Goal: Information Seeking & Learning: Learn about a topic

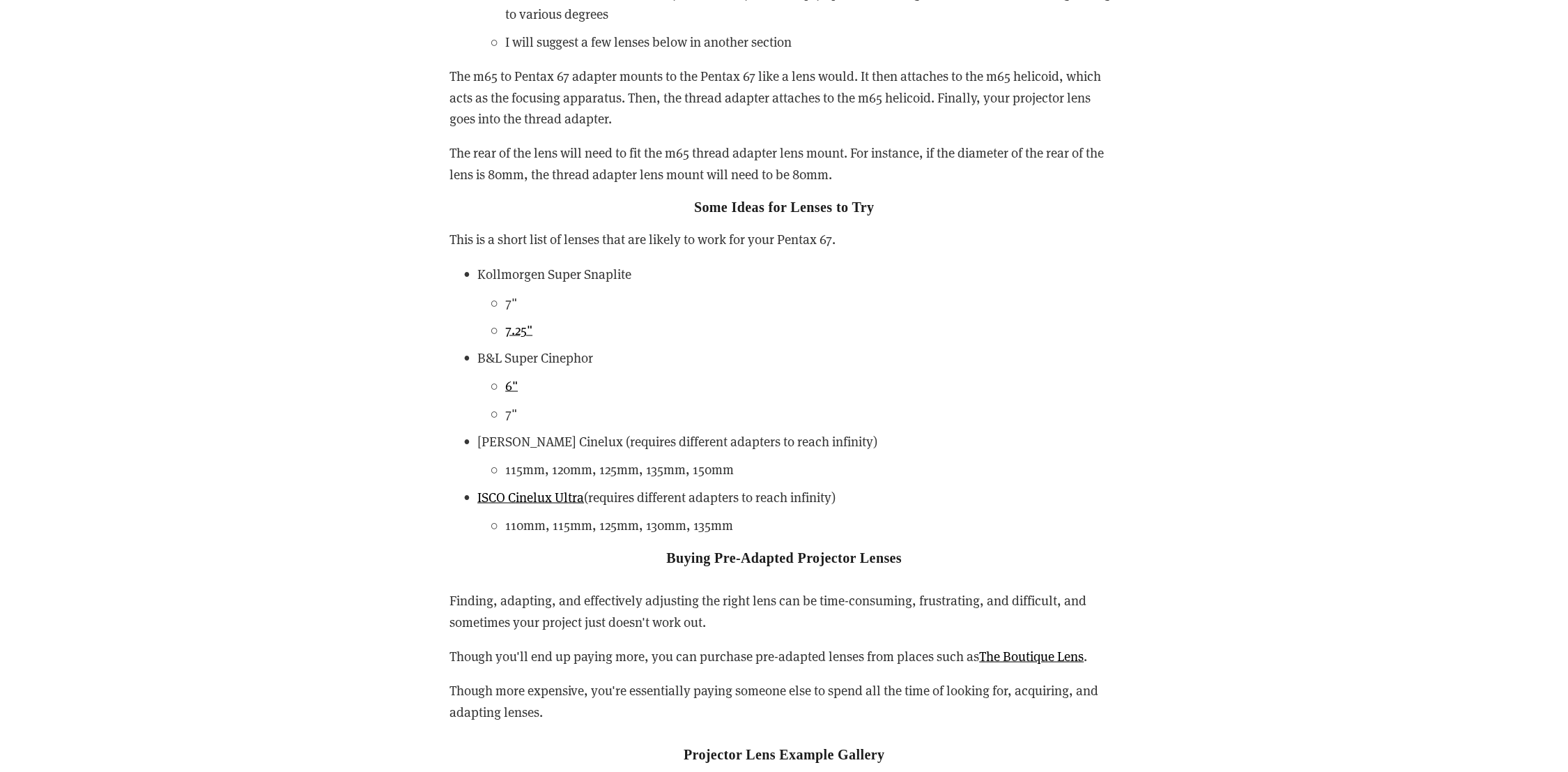
scroll to position [3098, 0]
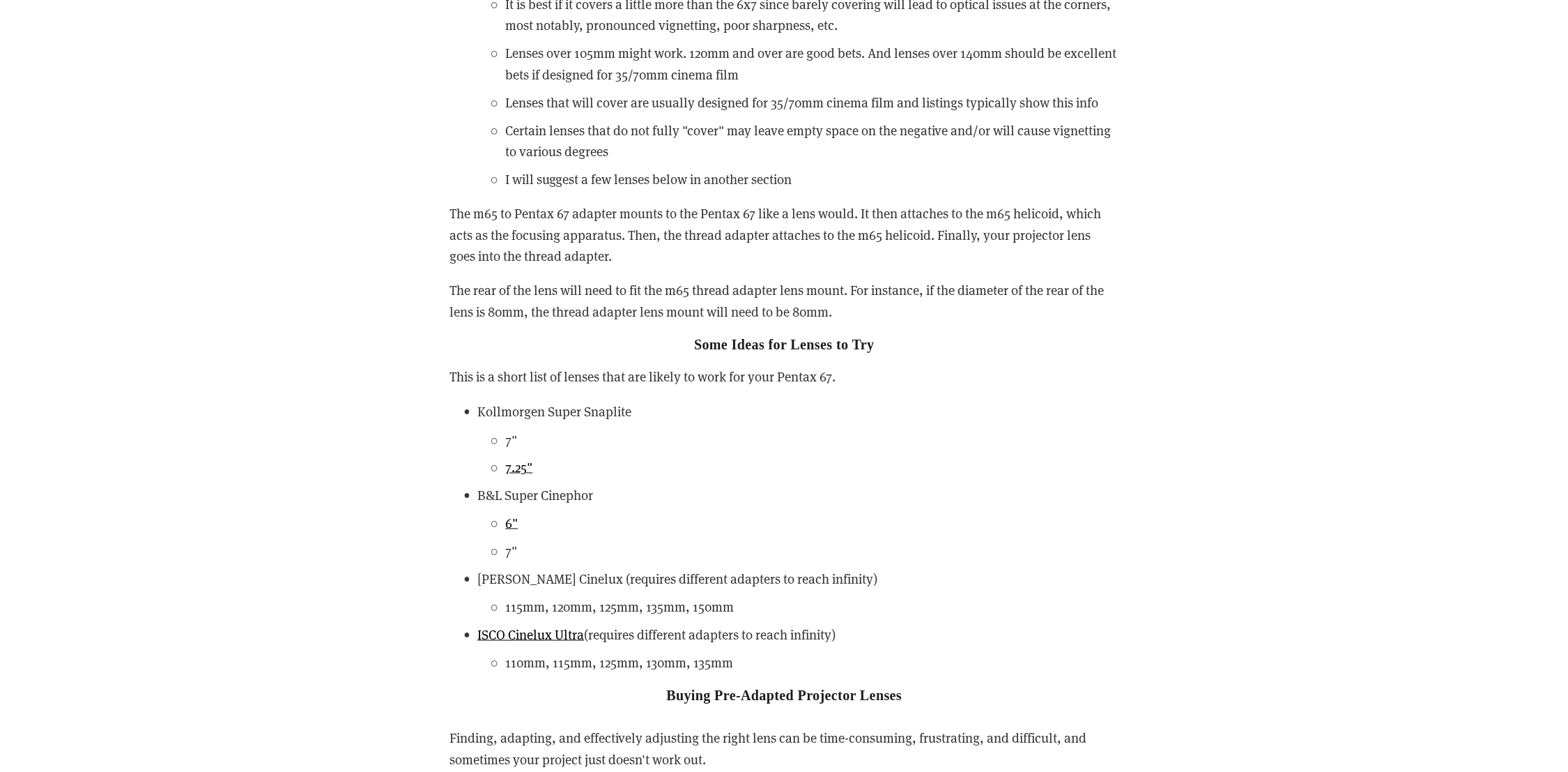
click at [663, 621] on ul "Kollmorgen Super Snaplite 7" 7.25" B&L Super Cinephor 6" 7" [PERSON_NAME] Cinel…" at bounding box center [784, 537] width 669 height 272
click at [733, 630] on p "ISCO Cinelux Ultra (requires different adapters to reach infinity)" at bounding box center [797, 634] width 641 height 21
click at [1101, 648] on li "ISCO Cinelux Ultra (requires different adapters to reach infinity) 110mm, 115mm…" at bounding box center [797, 648] width 641 height 49
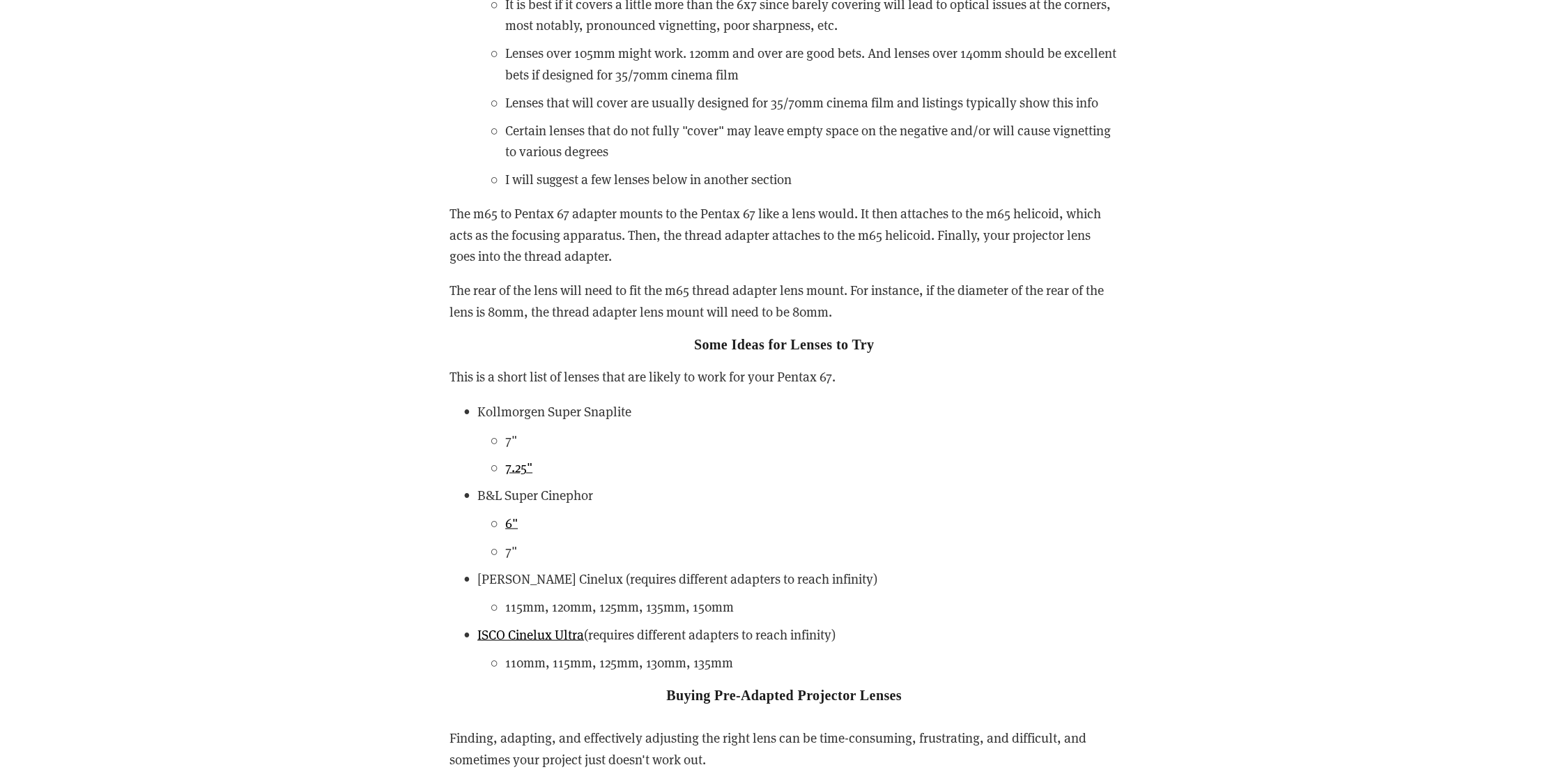
click at [740, 577] on p "Schneider Cinelux (requires different adapters to reach infinity)" at bounding box center [797, 578] width 641 height 21
click at [737, 577] on p "Schneider Cinelux (requires different adapters to reach infinity)" at bounding box center [797, 578] width 641 height 21
click at [735, 578] on p "Schneider Cinelux (requires different adapters to reach infinity)" at bounding box center [797, 578] width 641 height 21
click at [518, 518] on p "6"" at bounding box center [812, 522] width 614 height 21
click at [513, 520] on link "6"" at bounding box center [512, 522] width 13 height 18
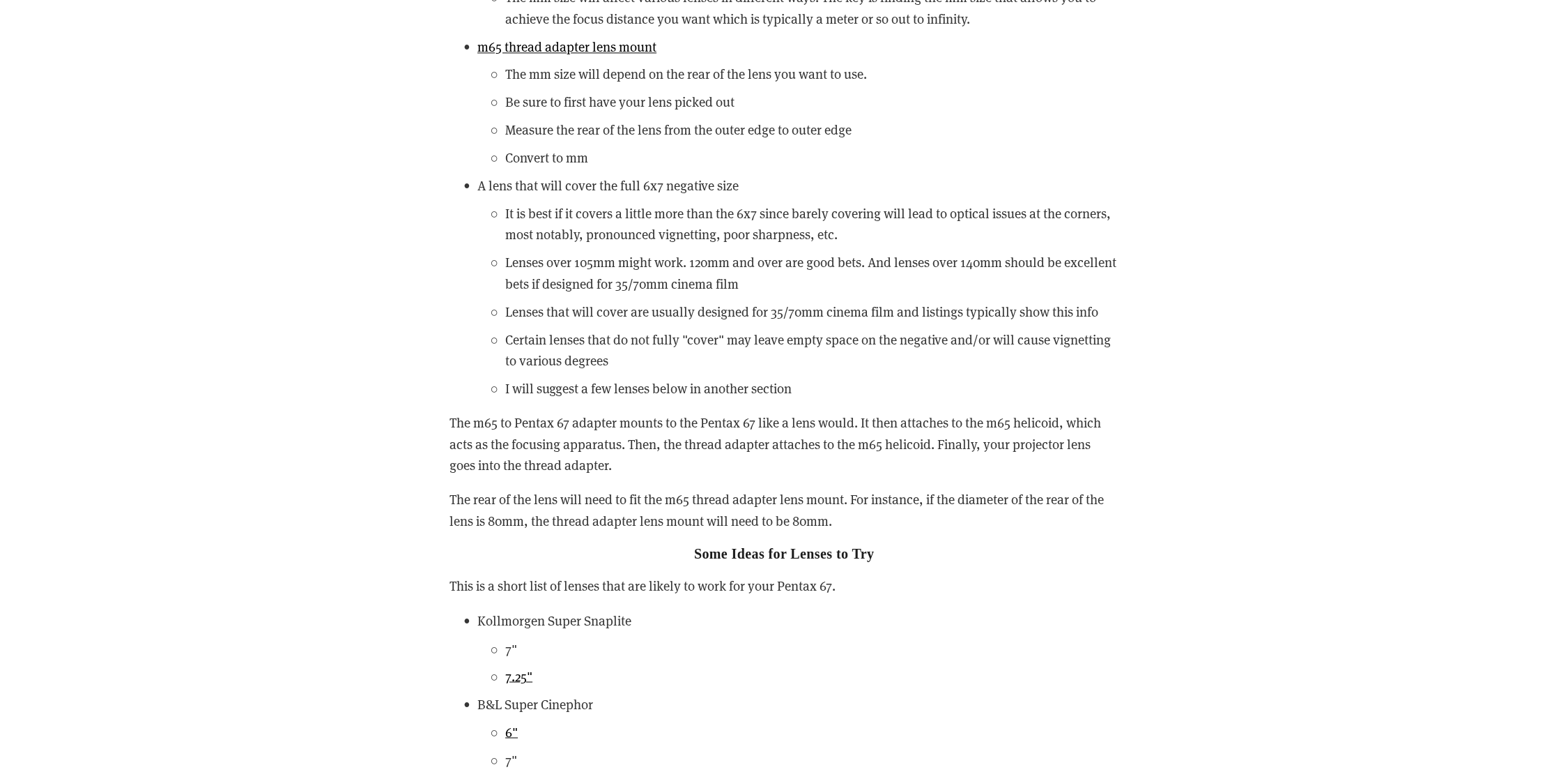
scroll to position [3175, 0]
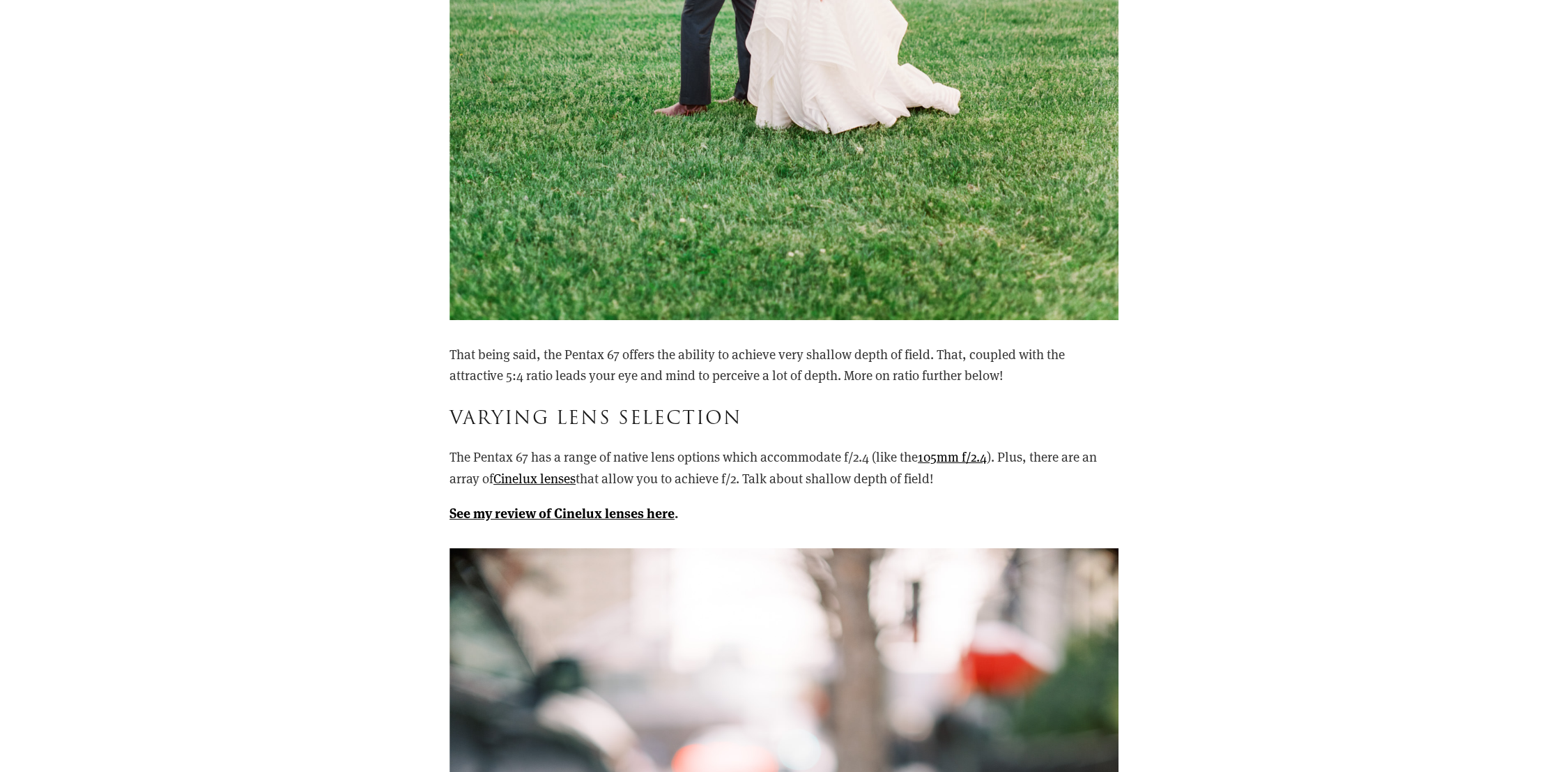
scroll to position [7514, 0]
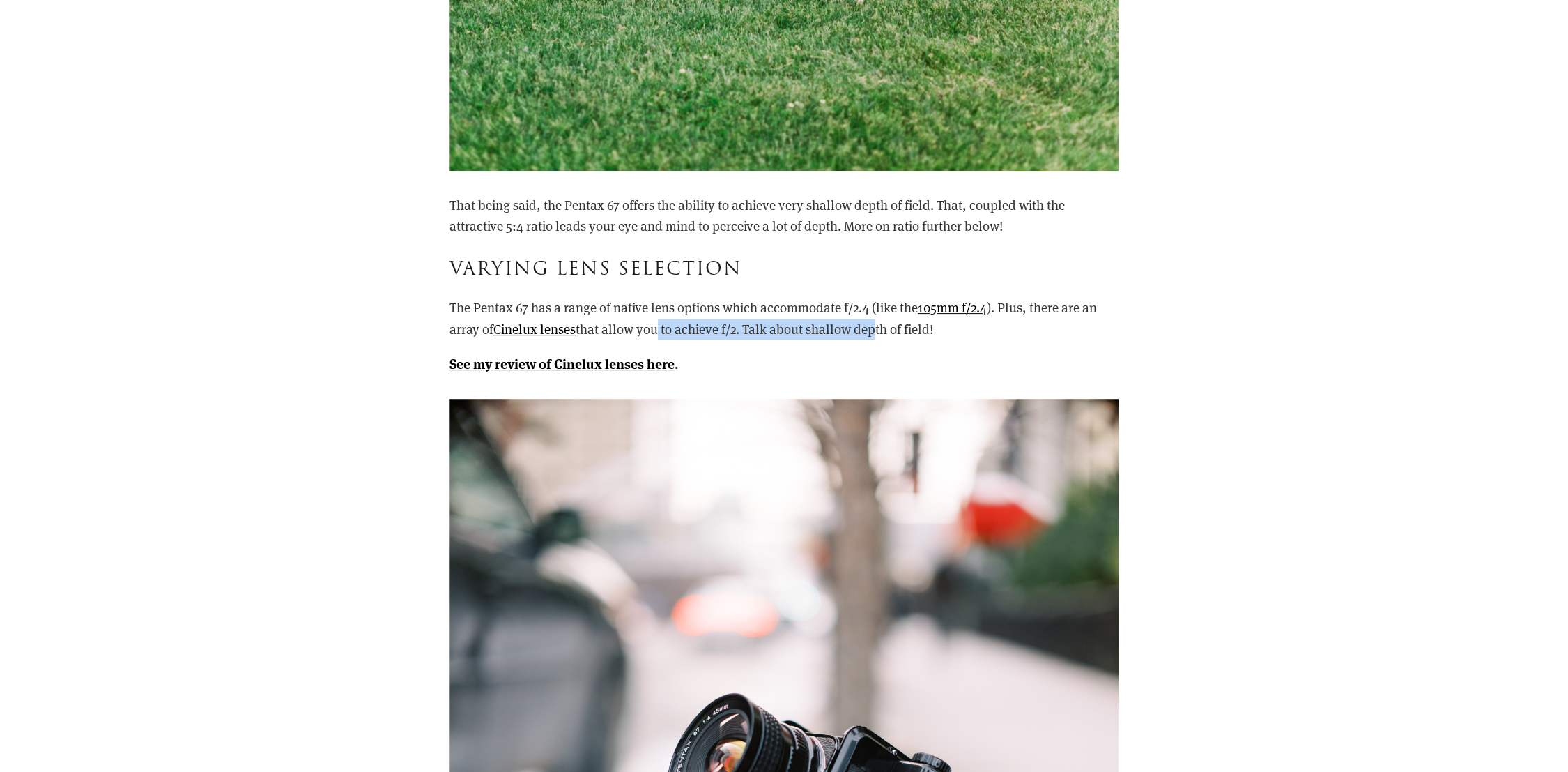
drag, startPoint x: 655, startPoint y: 327, endPoint x: 875, endPoint y: 329, distance: 220.0
click at [875, 329] on p "The Pentax 67 has a range of native lens options which accommodate f/2.4 (like …" at bounding box center [784, 318] width 669 height 43
drag, startPoint x: 875, startPoint y: 329, endPoint x: 1211, endPoint y: 353, distance: 336.9
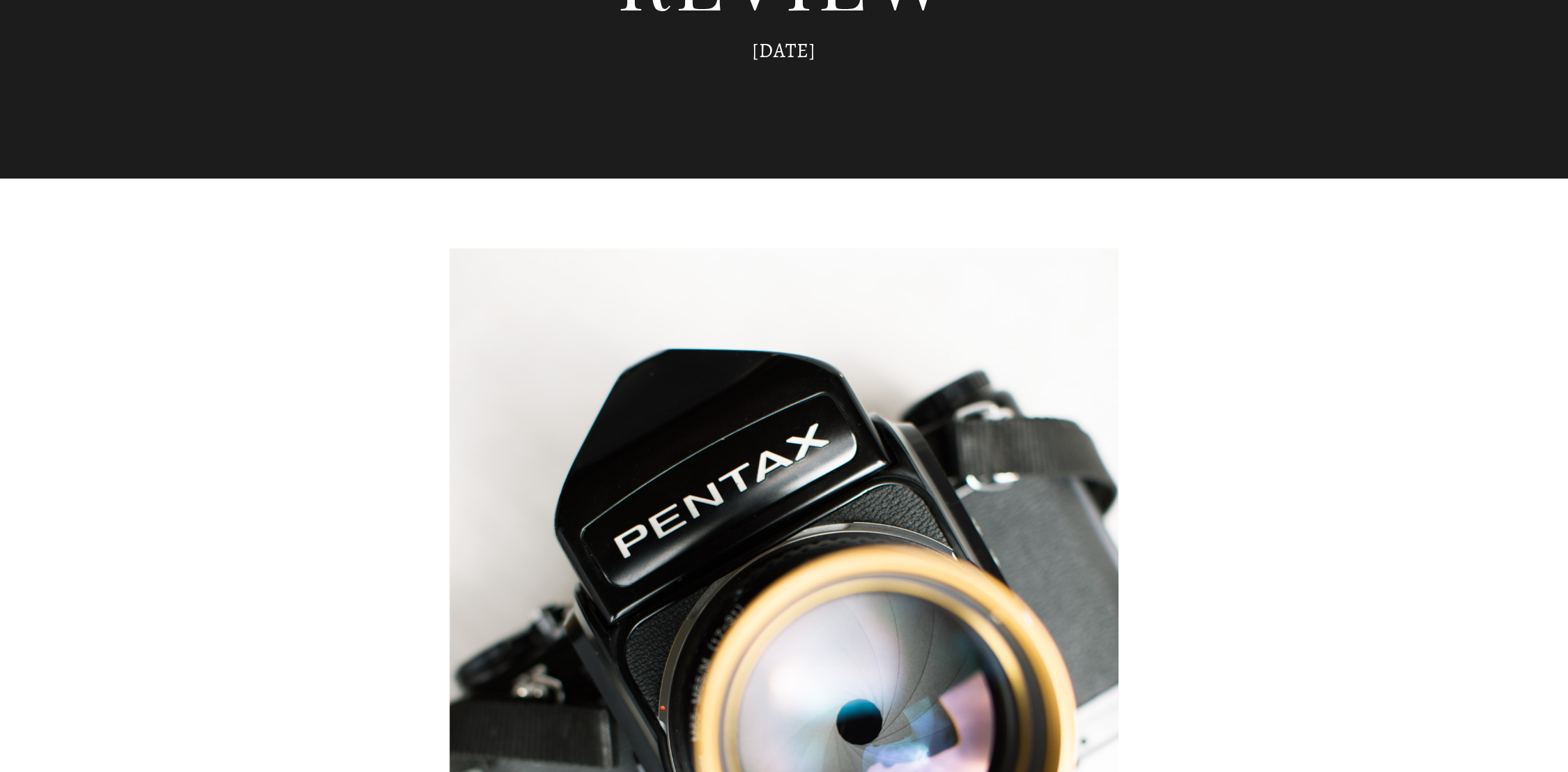
scroll to position [819, 0]
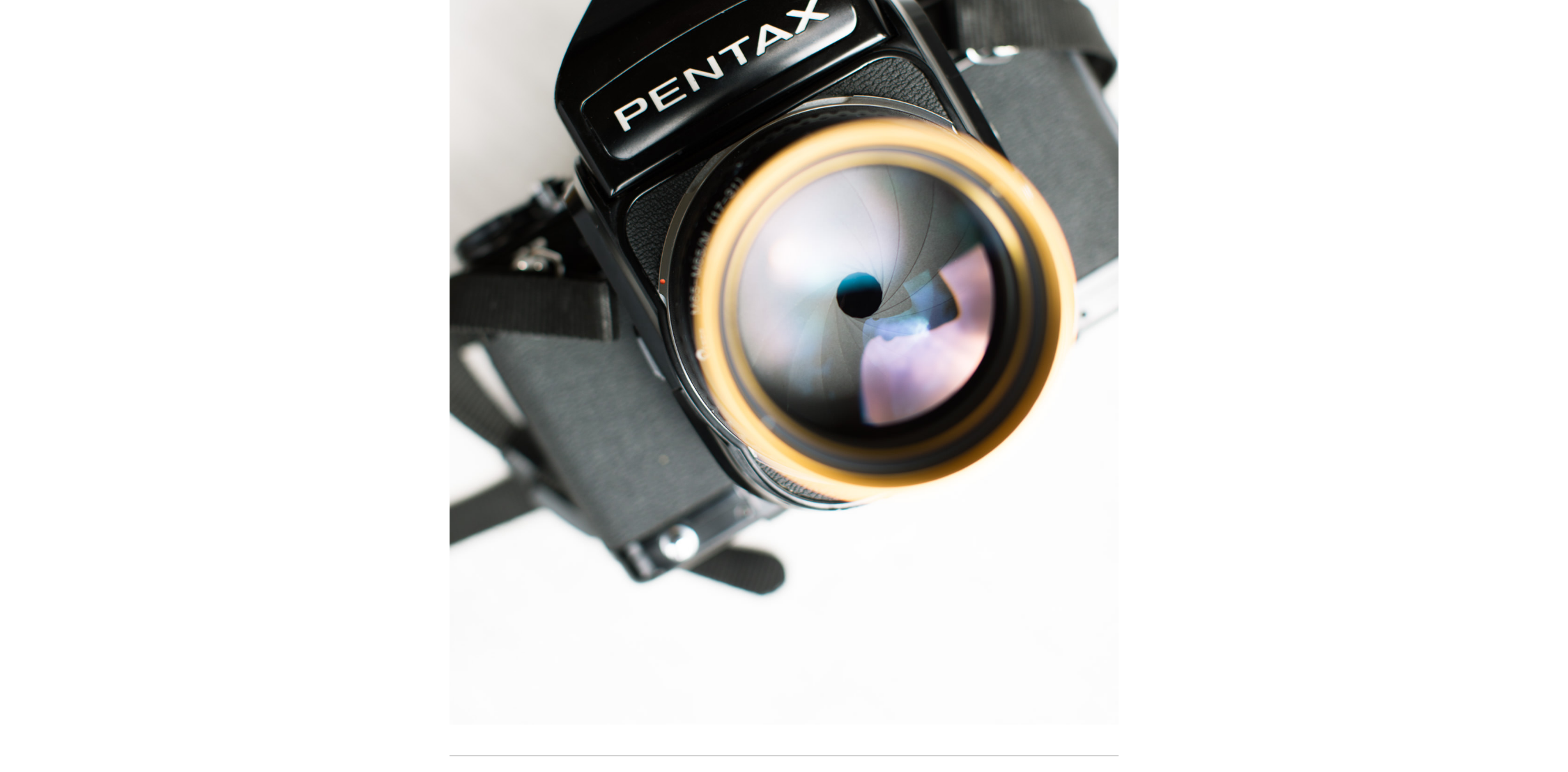
drag, startPoint x: 1404, startPoint y: 501, endPoint x: 1395, endPoint y: 501, distance: 9.0
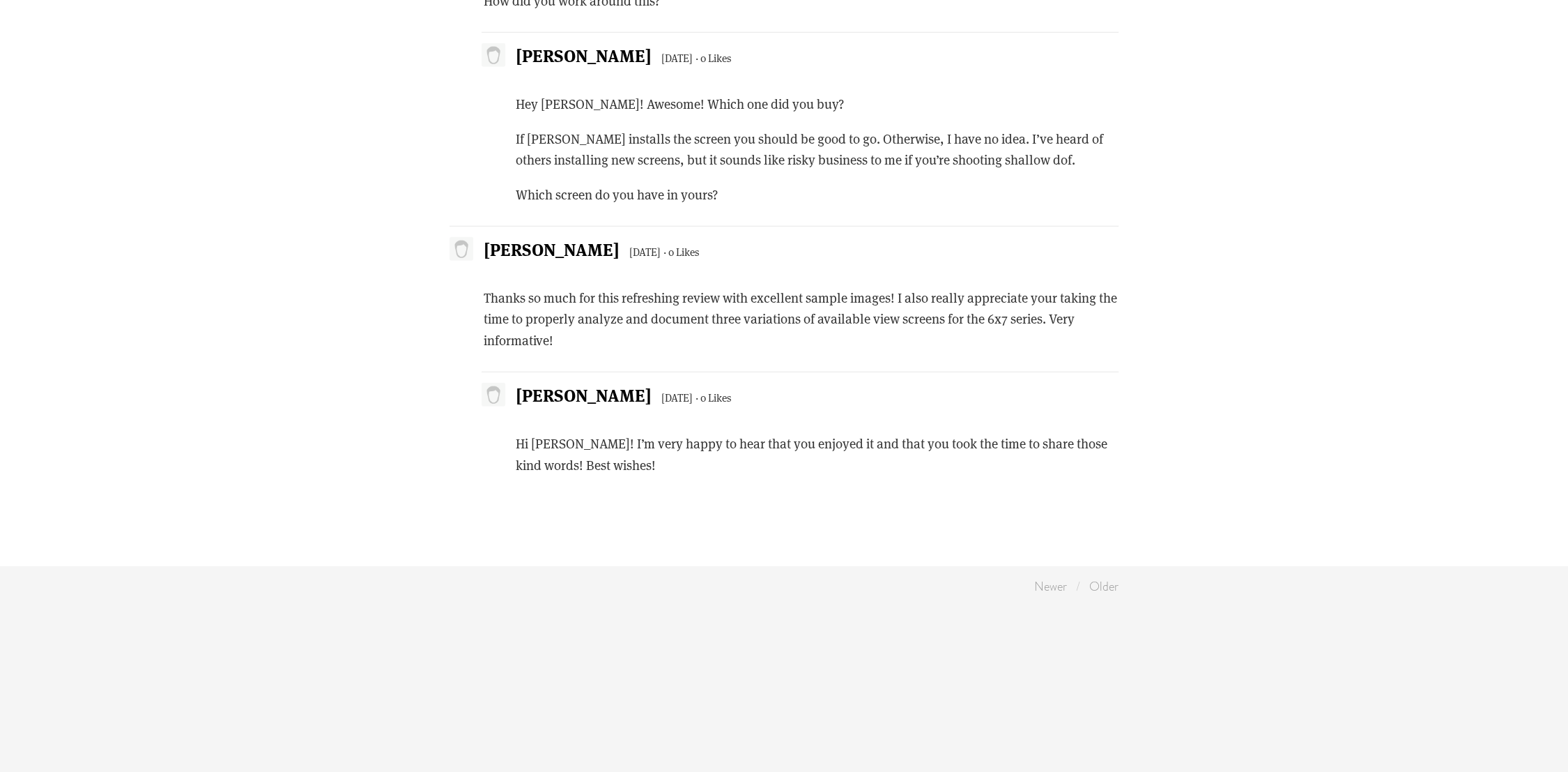
scroll to position [7456, 0]
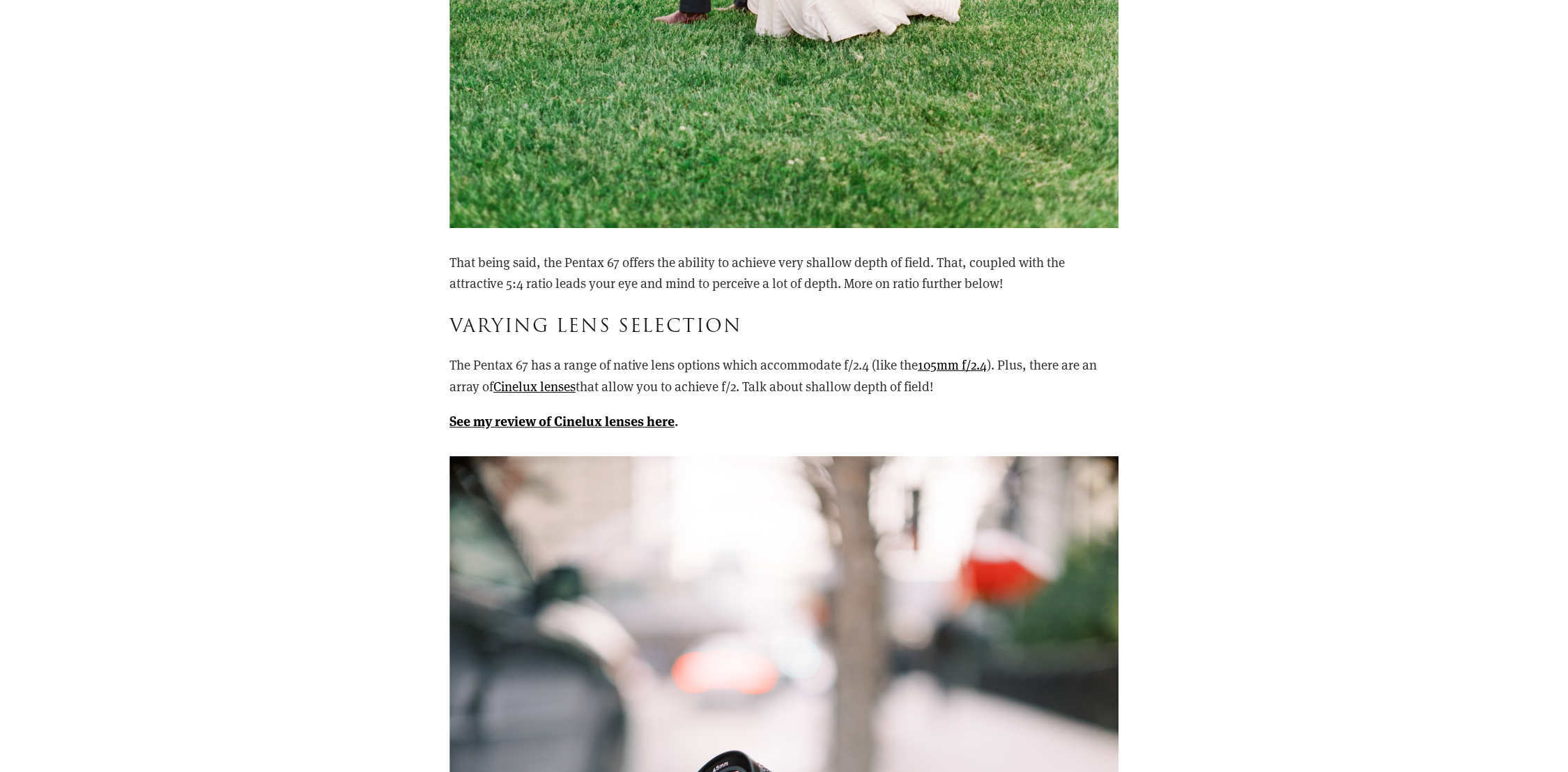
click at [550, 433] on div "That being said, the Pentax 67 offers the ability to achieve very shallow depth…" at bounding box center [784, 342] width 693 height 205
click at [553, 432] on div "That being said, the Pentax 67 offers the ability to achieve very shallow depth…" at bounding box center [784, 342] width 693 height 205
click at [550, 380] on link "Cinelux lenses" at bounding box center [534, 386] width 83 height 18
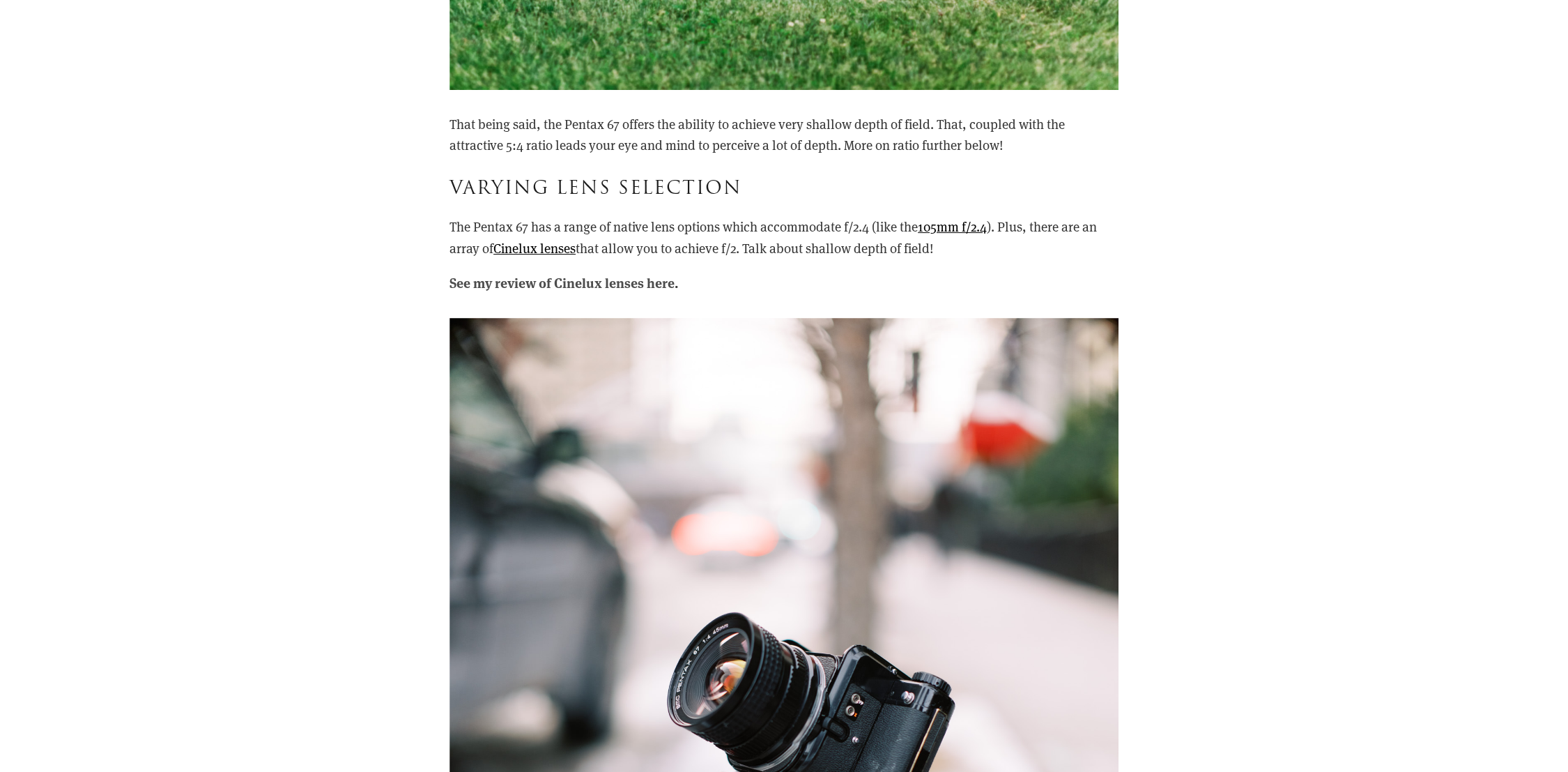
click at [603, 275] on strong "See my review of Cinelux lenses here" at bounding box center [561, 282] width 225 height 18
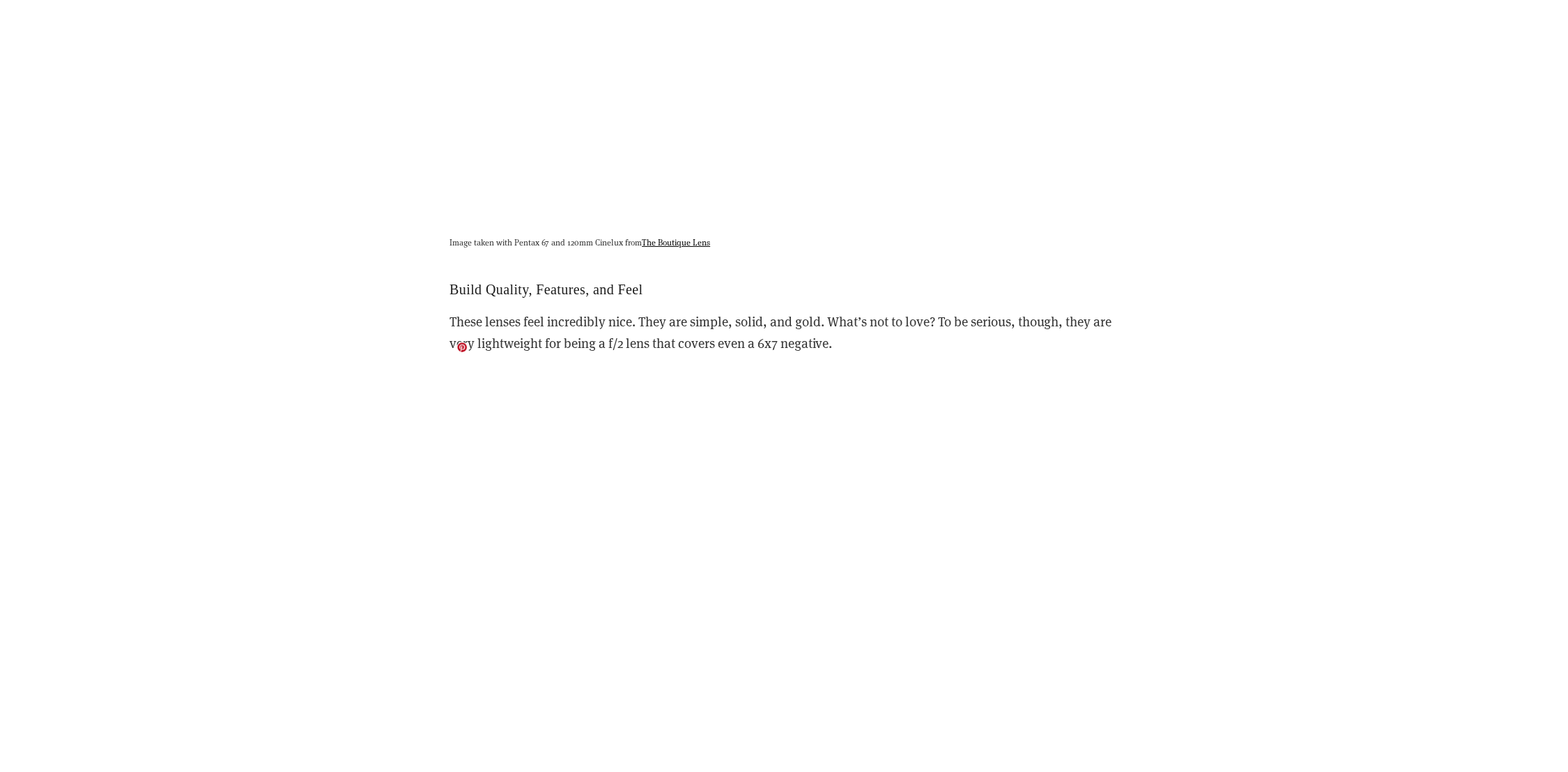
scroll to position [13401, 0]
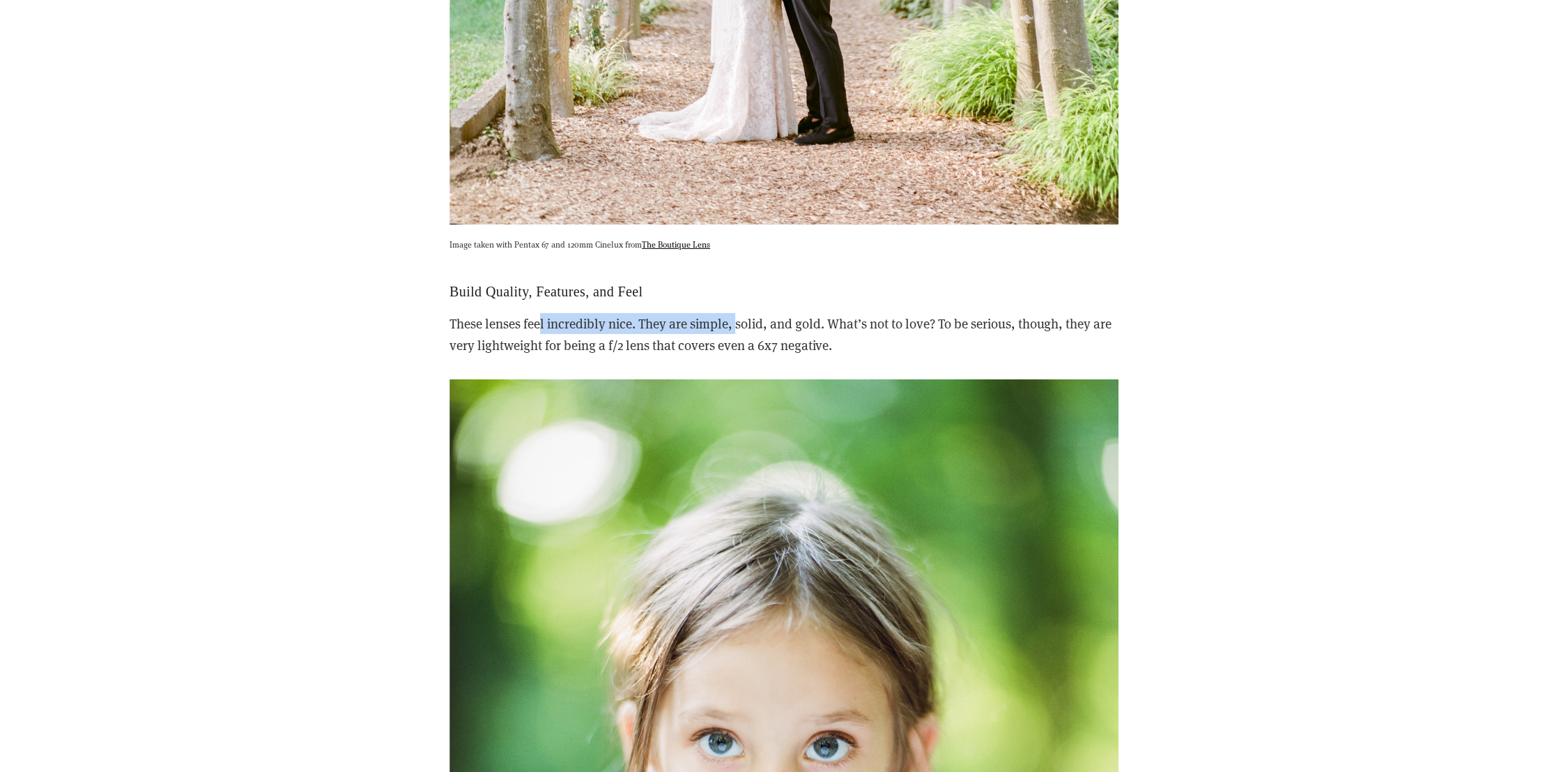
drag, startPoint x: 592, startPoint y: 274, endPoint x: 736, endPoint y: 280, distance: 144.1
click at [736, 283] on div "Build Quality, Features, and Feel These lenses feel incredibly nice. They are s…" at bounding box center [784, 319] width 669 height 72
drag, startPoint x: 736, startPoint y: 280, endPoint x: 1109, endPoint y: 294, distance: 373.3
click at [1111, 313] on p "These lenses feel incredibly nice. They are simple, solid, and gold. What’s not…" at bounding box center [784, 334] width 669 height 43
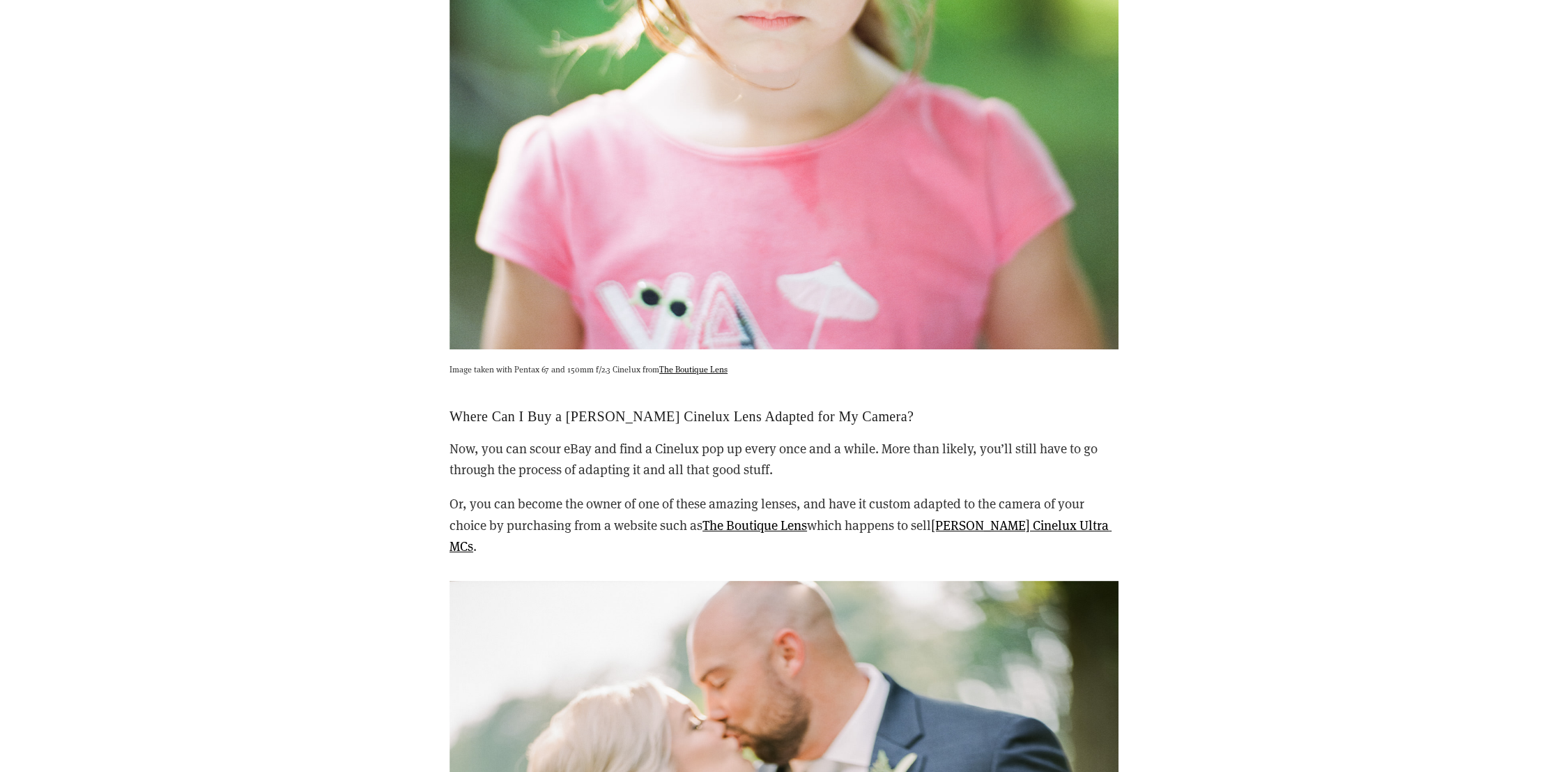
scroll to position [14485, 0]
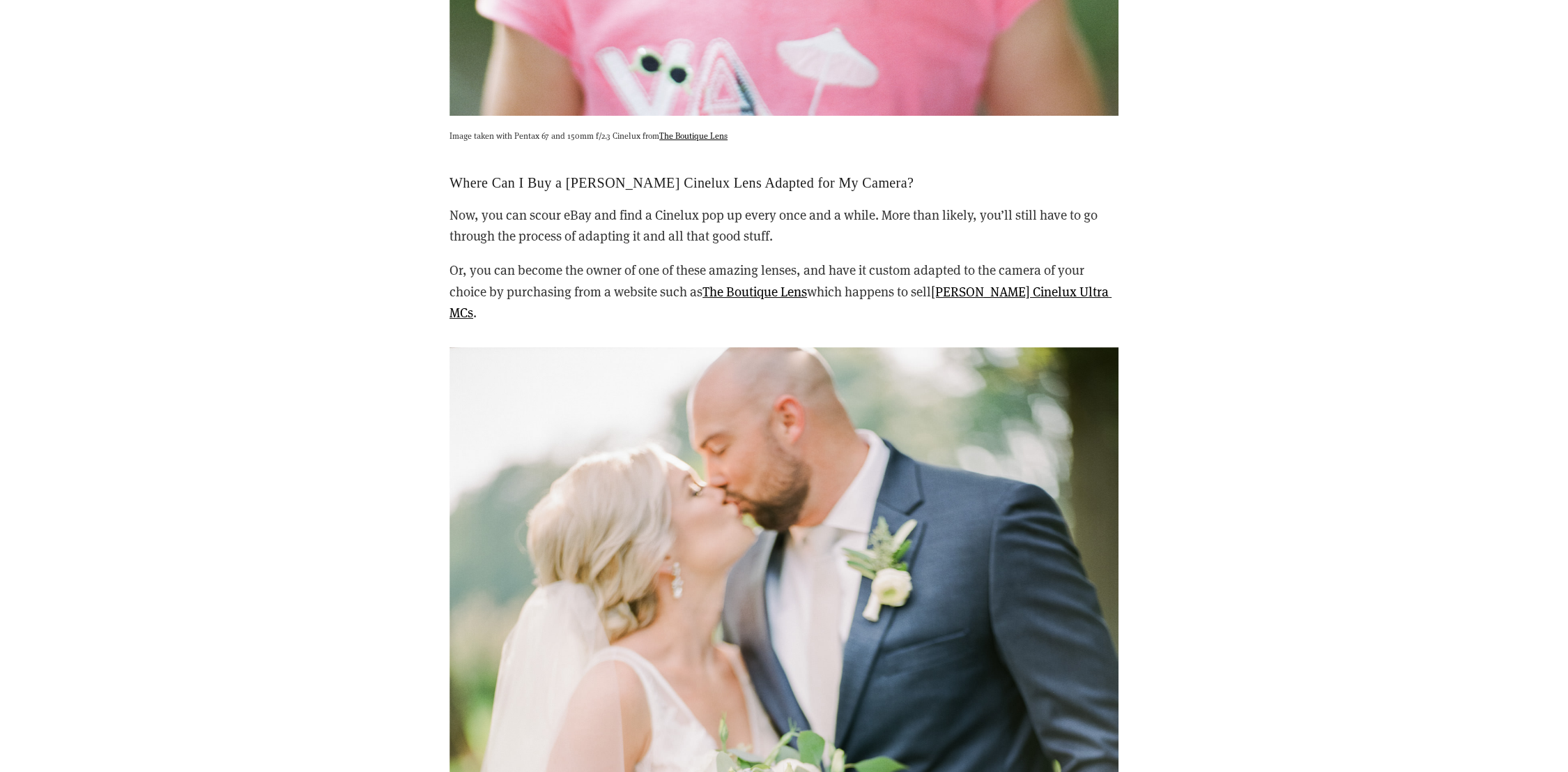
drag, startPoint x: 679, startPoint y: 173, endPoint x: 853, endPoint y: 183, distance: 174.3
click at [853, 205] on p "Now, you can scour eBay and find a Cinelux pop up every once and a while. More …" at bounding box center [784, 226] width 669 height 43
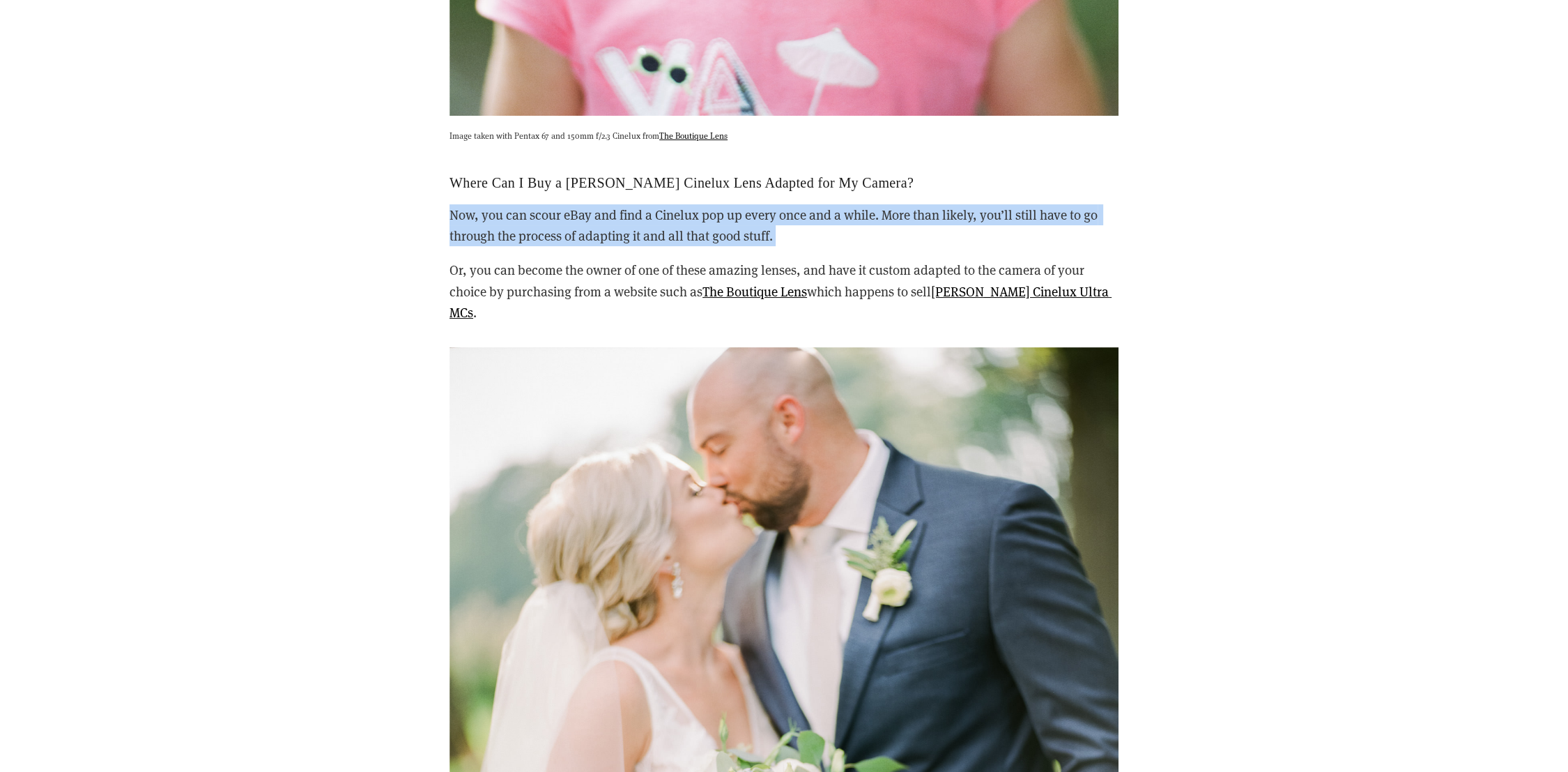
click at [853, 205] on p "Now, you can scour eBay and find a Cinelux pop up every once and a while. More …" at bounding box center [784, 226] width 669 height 43
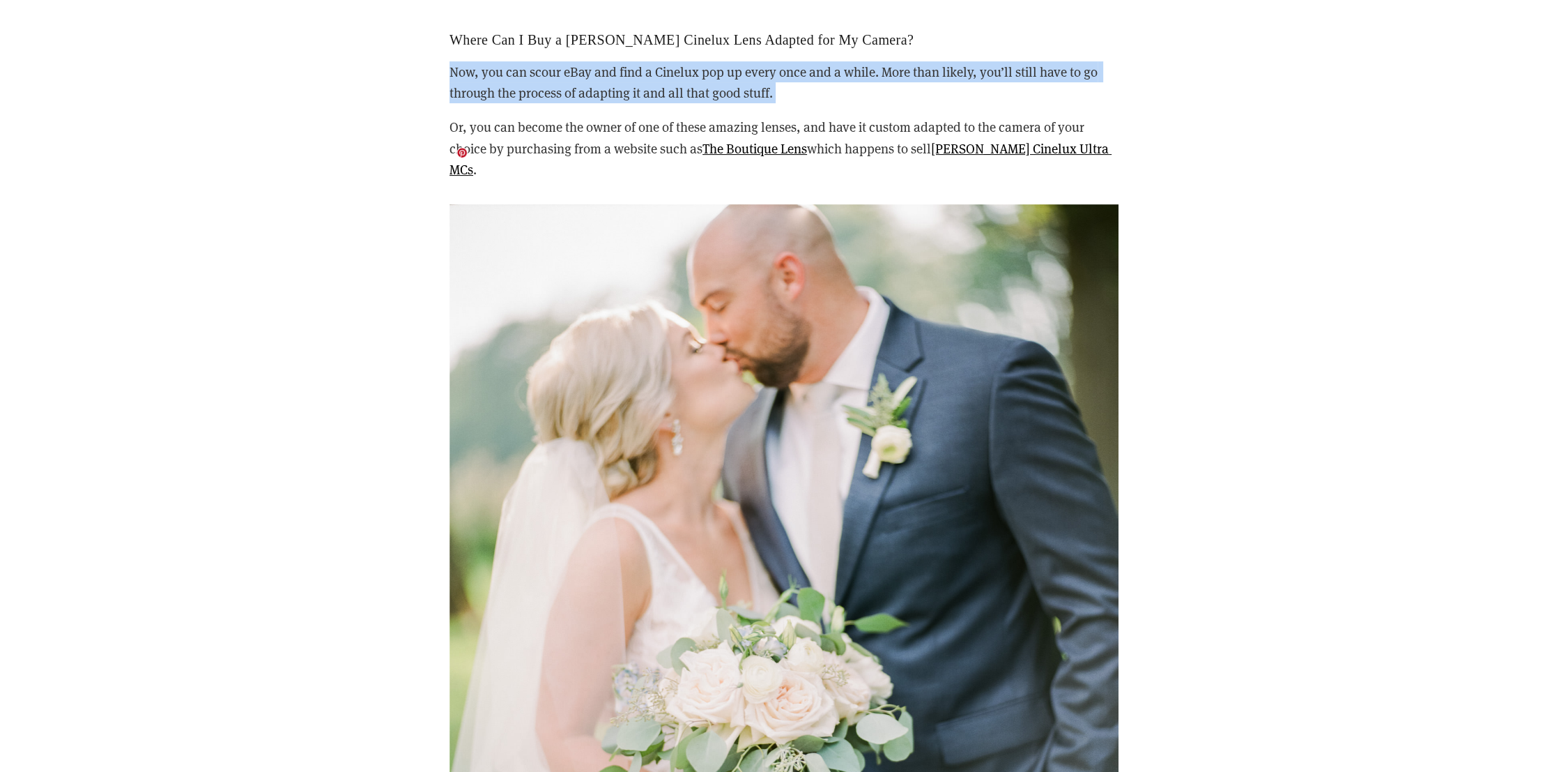
scroll to position [14330, 0]
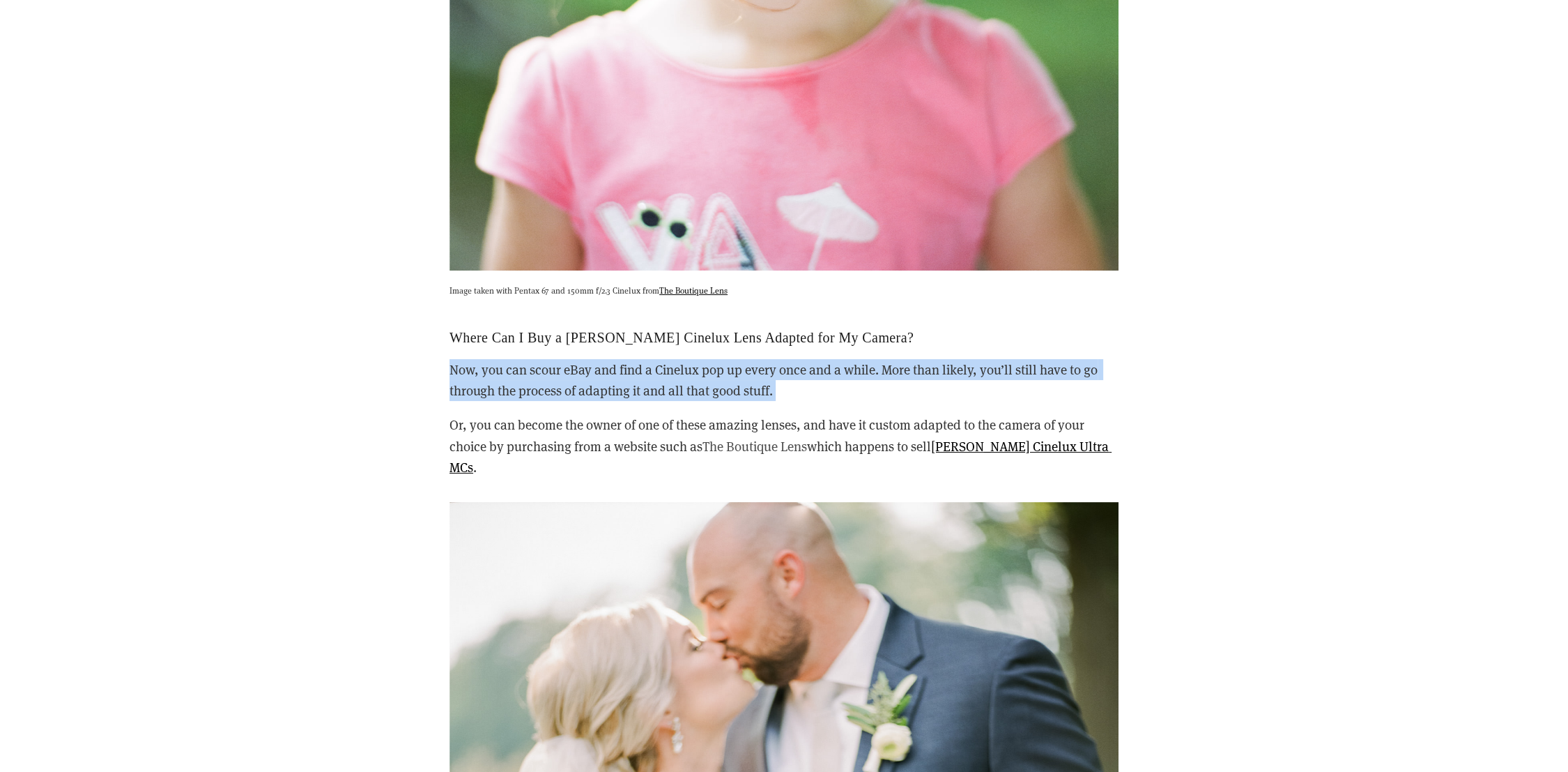
click at [769, 437] on link "The Boutique Lens" at bounding box center [755, 446] width 104 height 18
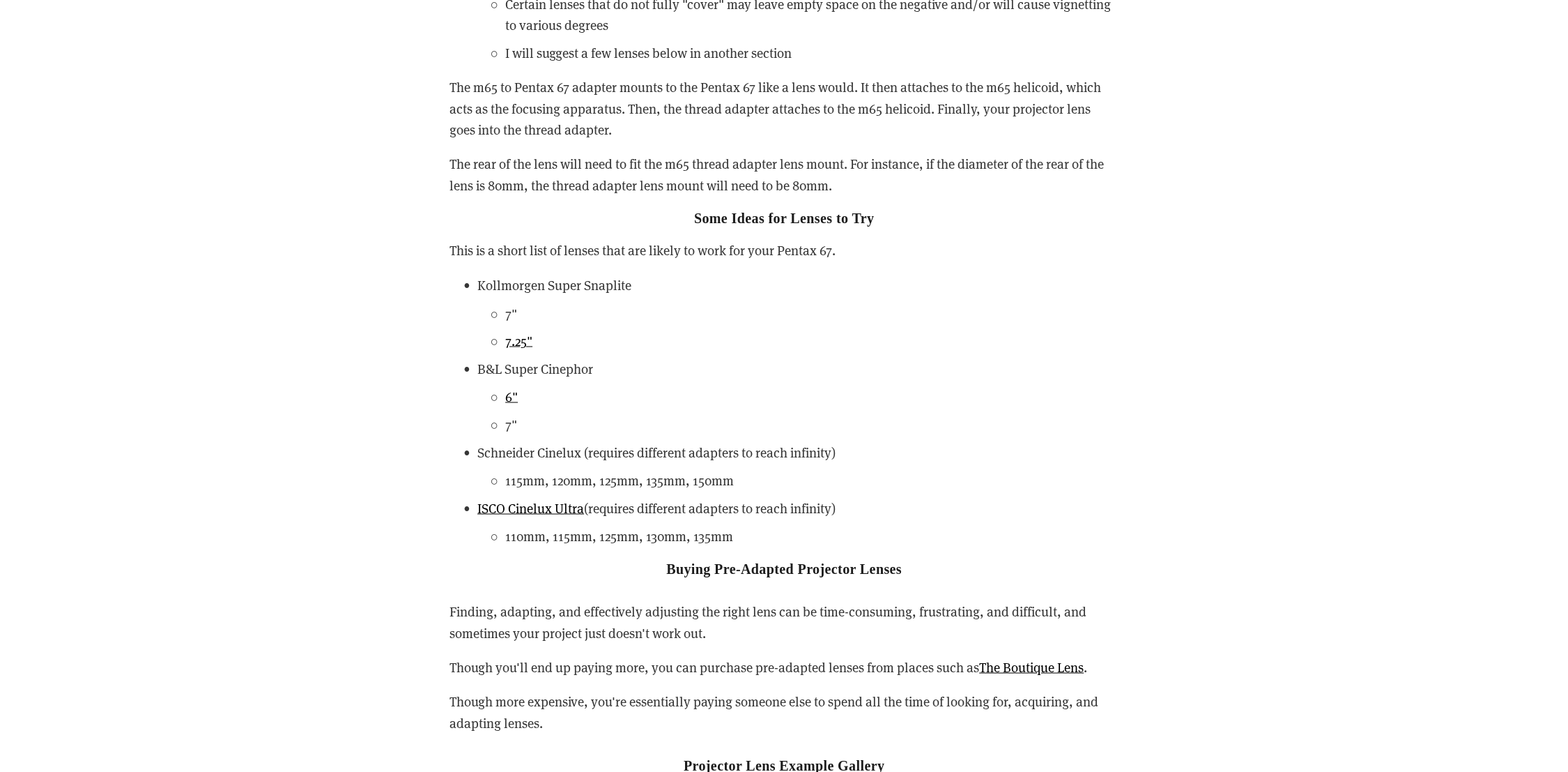
scroll to position [3175, 0]
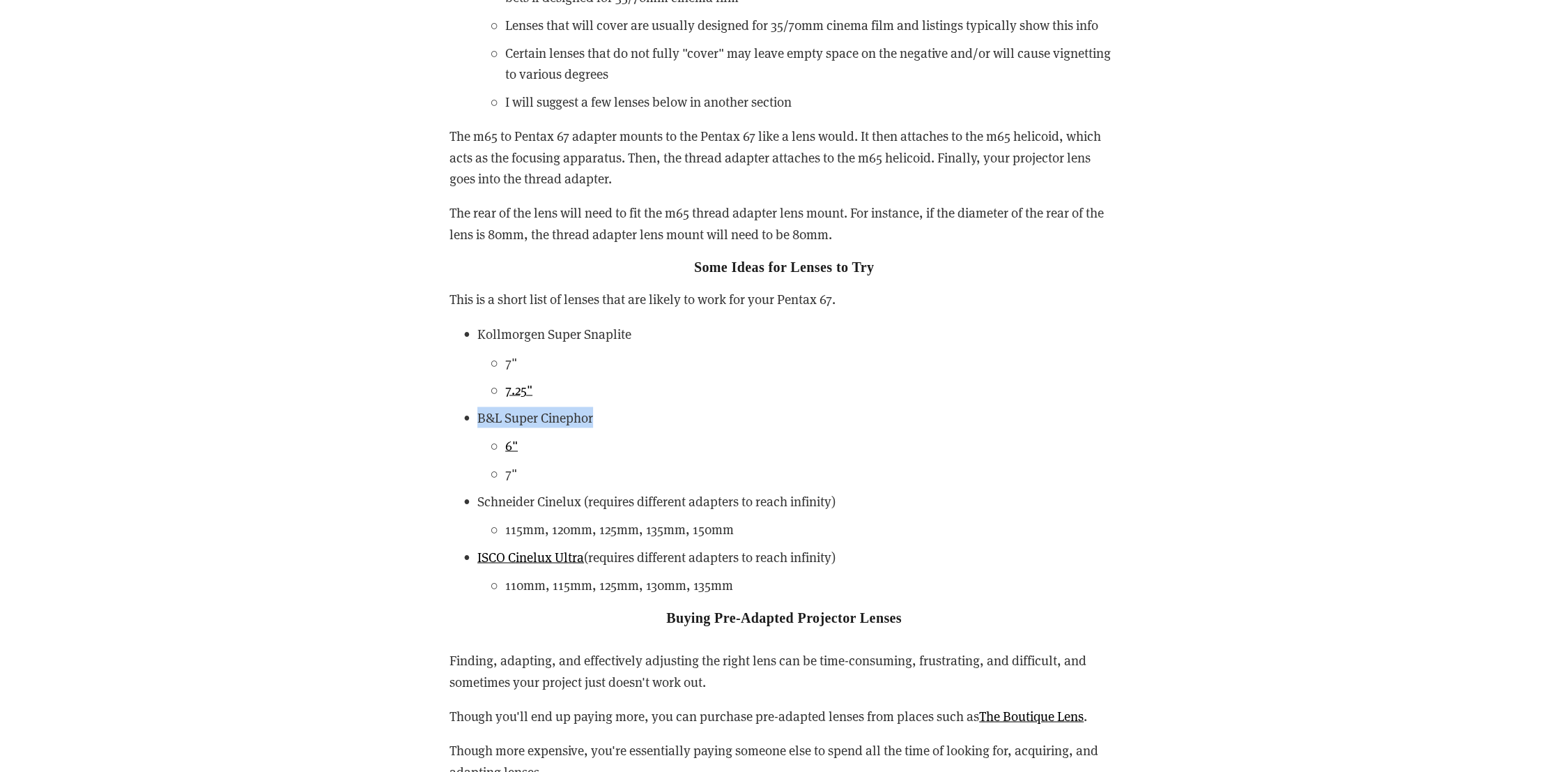
drag, startPoint x: 537, startPoint y: 404, endPoint x: 484, endPoint y: 407, distance: 53.1
click at [484, 407] on p "B&L Super Cinephor" at bounding box center [797, 416] width 641 height 21
copy p "&L Super Cinephor"
drag, startPoint x: 739, startPoint y: 587, endPoint x: 693, endPoint y: 591, distance: 46.2
click at [693, 591] on p "110mm, 115mm, 125mm, 130mm, 135mm" at bounding box center [812, 584] width 614 height 21
